Goal: Find specific page/section: Find specific page/section

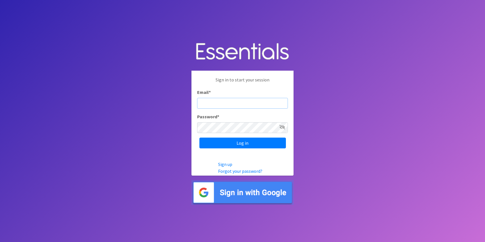
type input "[PERSON_NAME][EMAIL_ADDRESS][DOMAIN_NAME]"
click at [242, 143] on input "Log in" at bounding box center [242, 143] width 87 height 11
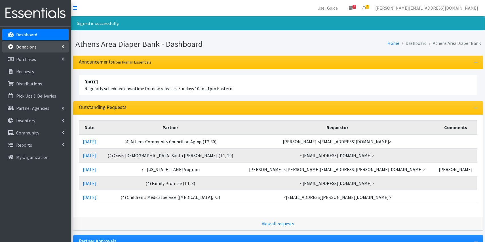
click at [43, 48] on link "Donations" at bounding box center [35, 46] width 66 height 11
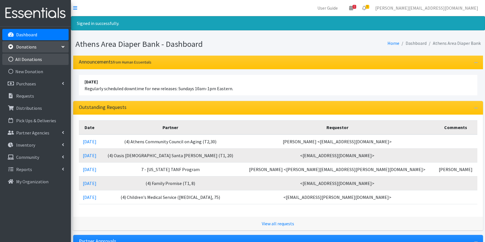
click at [36, 59] on link "All Donations" at bounding box center [35, 59] width 66 height 11
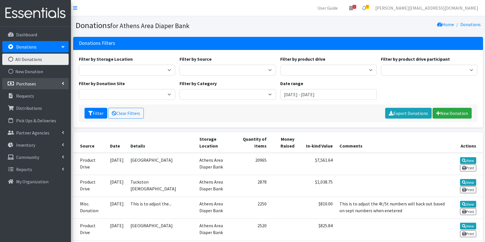
click at [30, 82] on p "Purchases" at bounding box center [26, 84] width 20 height 6
click at [26, 60] on link "All Donations" at bounding box center [35, 59] width 66 height 11
